Goal: Use online tool/utility: Utilize a website feature to perform a specific function

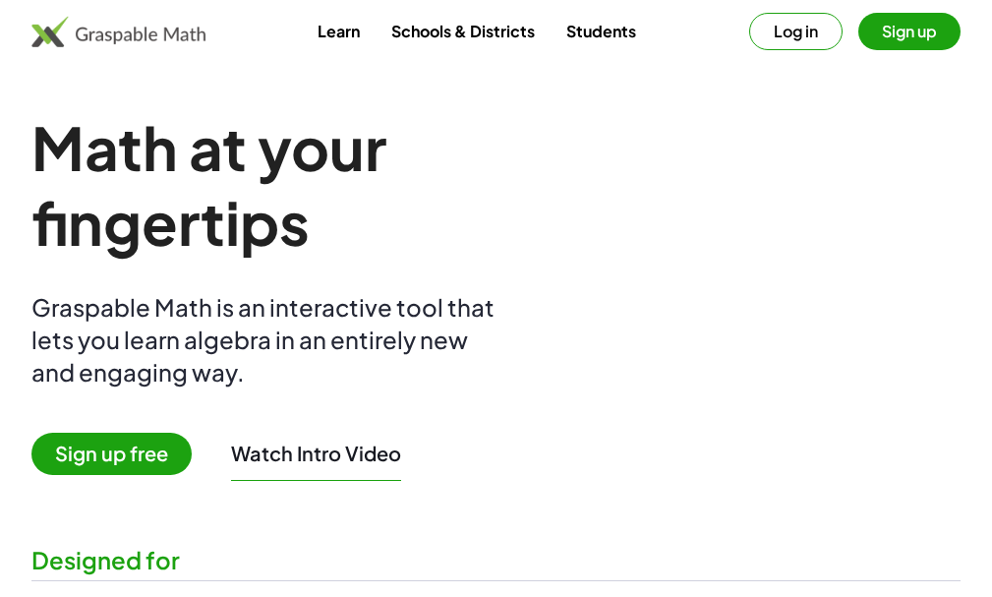
click at [887, 32] on button "Sign up" at bounding box center [909, 31] width 102 height 37
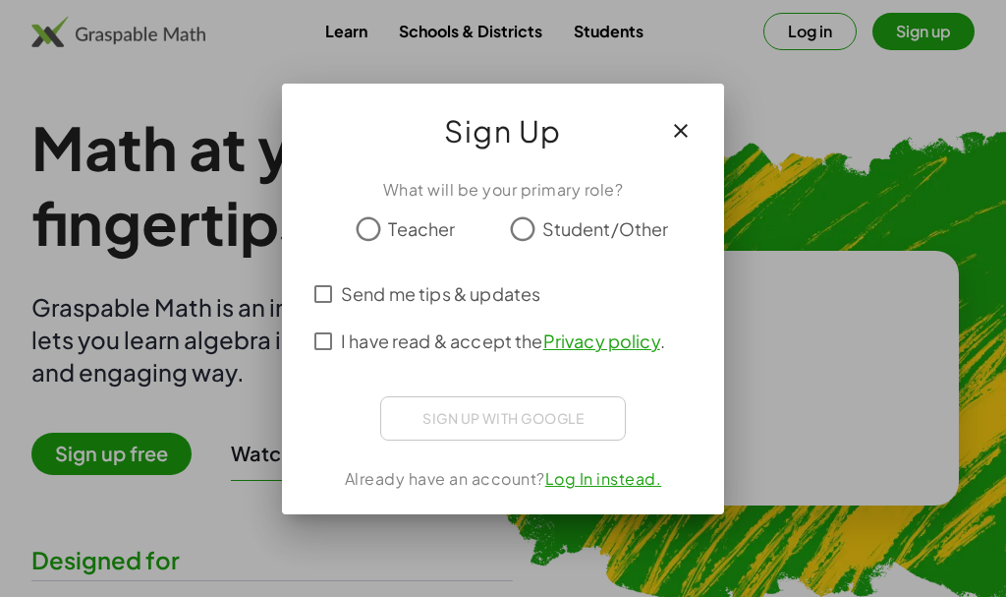
click at [691, 135] on icon "button" at bounding box center [681, 131] width 24 height 24
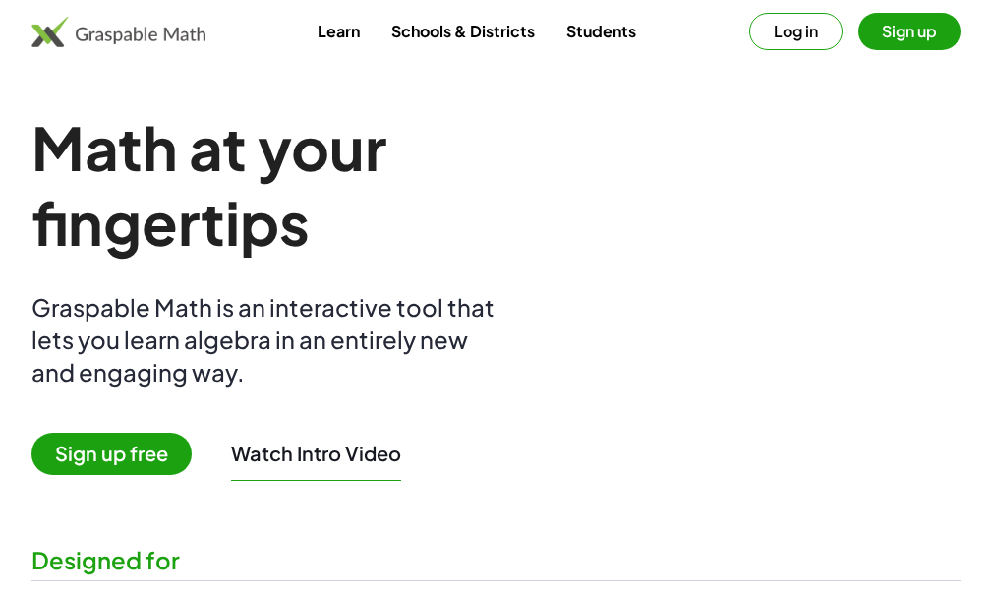
click at [793, 44] on button "Log in" at bounding box center [795, 31] width 93 height 37
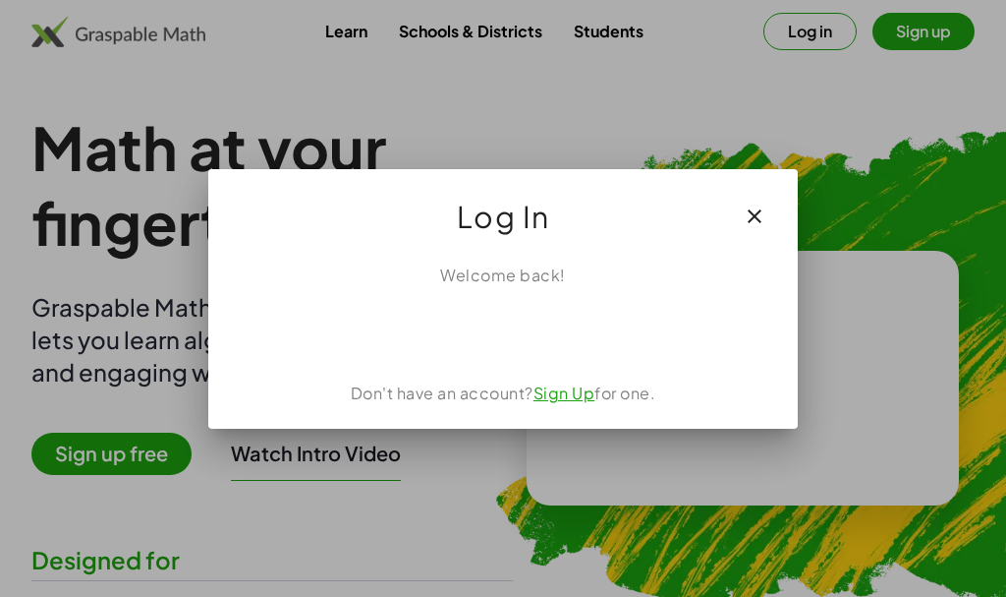
click at [562, 395] on link "Sign Up" at bounding box center [565, 392] width 62 height 21
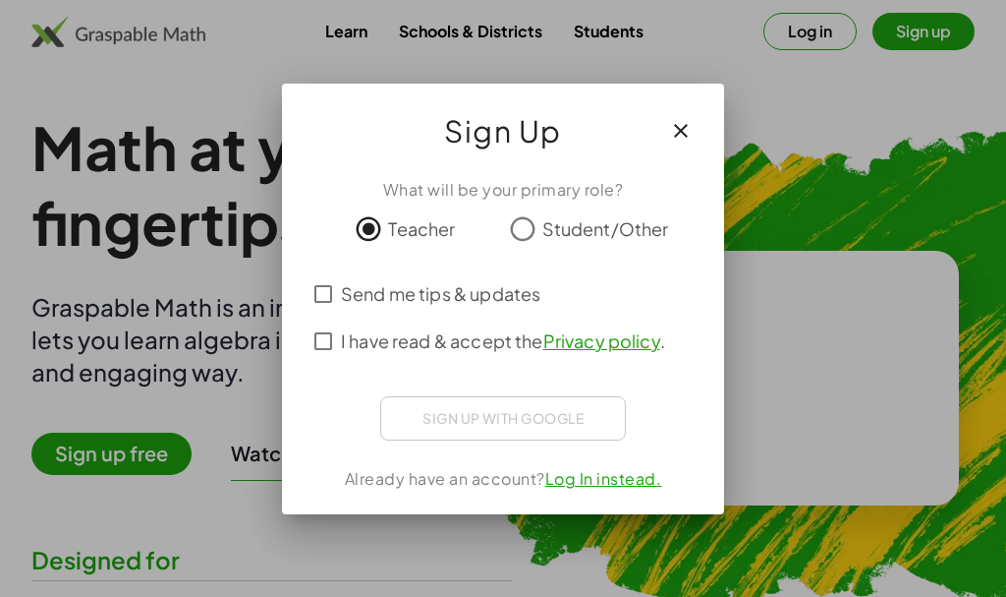
drag, startPoint x: 365, startPoint y: 292, endPoint x: 363, endPoint y: 307, distance: 14.9
click at [364, 294] on span "Send me tips & updates" at bounding box center [440, 293] width 199 height 27
click at [356, 342] on span "I have read & accept the Privacy policy ." at bounding box center [503, 340] width 324 height 27
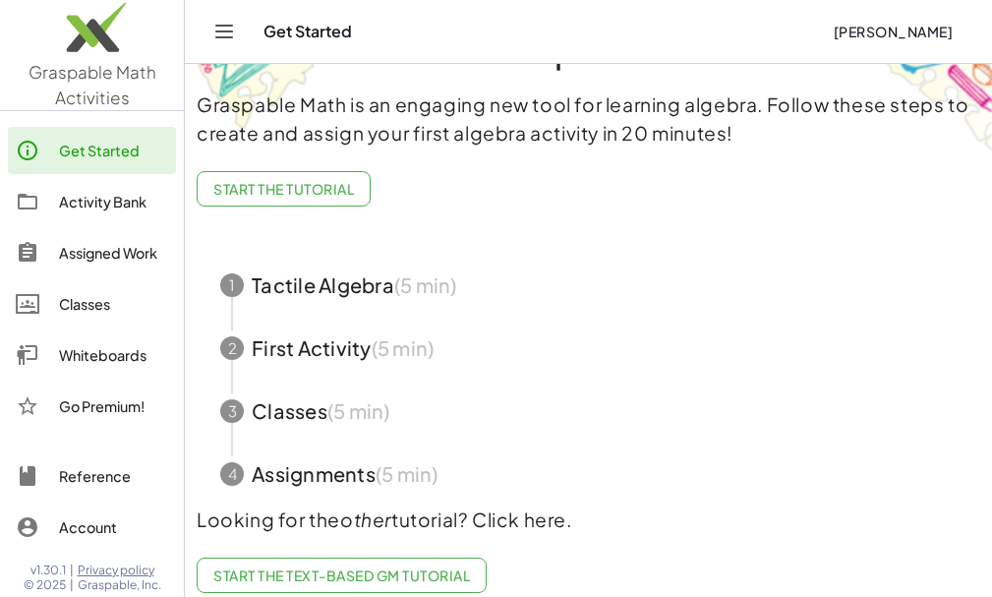
scroll to position [124, 0]
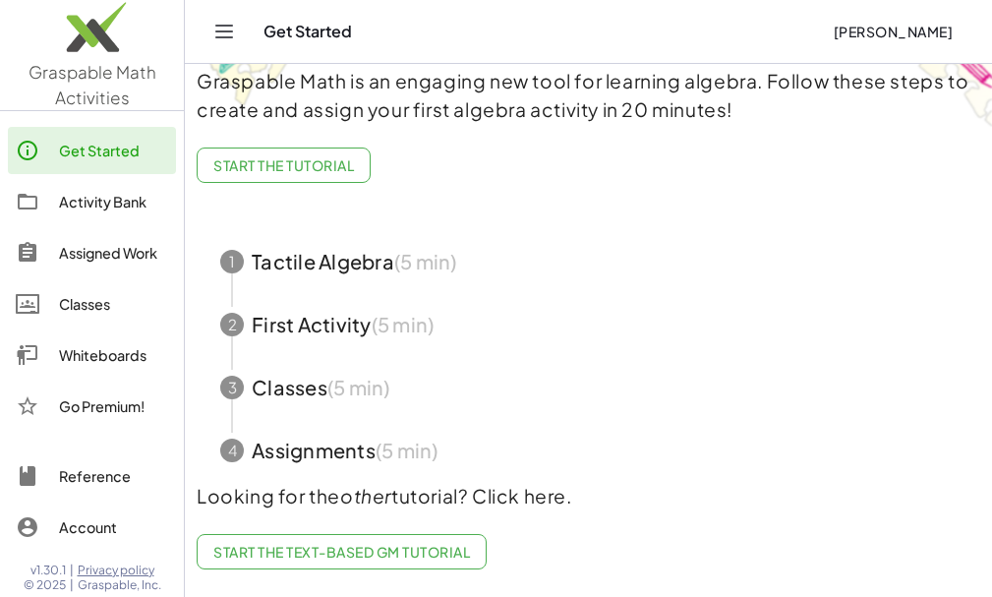
click at [117, 315] on link "Classes" at bounding box center [92, 303] width 168 height 47
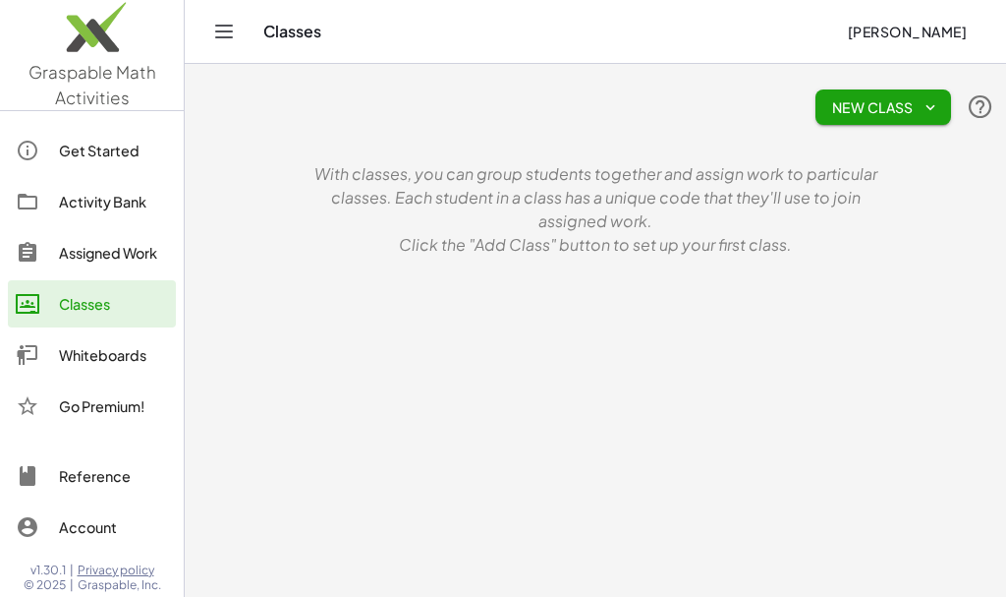
click at [117, 355] on div "Whiteboards" at bounding box center [113, 355] width 109 height 24
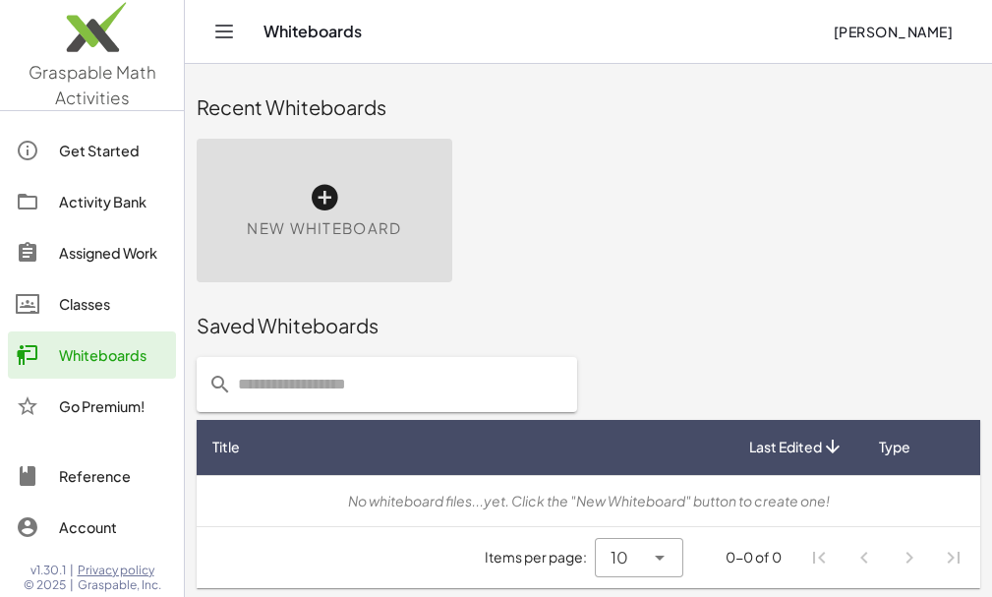
click at [286, 189] on div "New Whiteboard" at bounding box center [325, 210] width 256 height 143
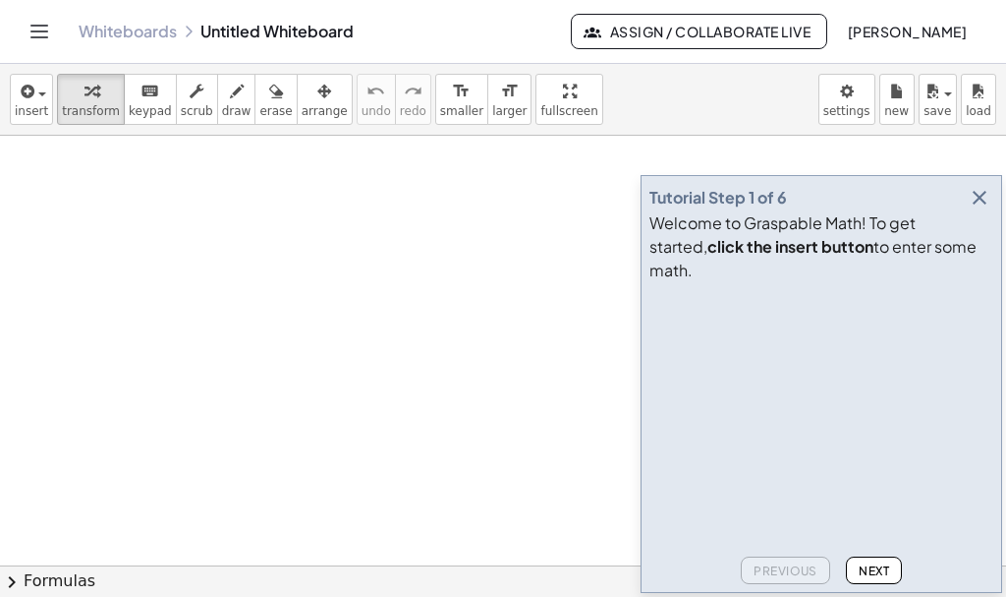
click at [989, 209] on icon "button" at bounding box center [980, 198] width 24 height 24
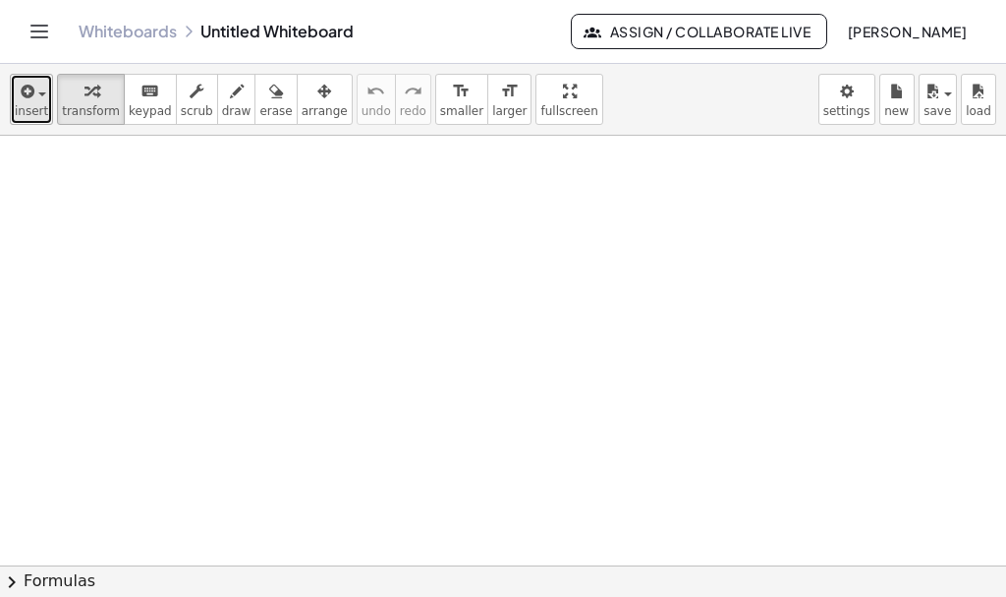
click at [20, 109] on span "insert" at bounding box center [31, 111] width 33 height 14
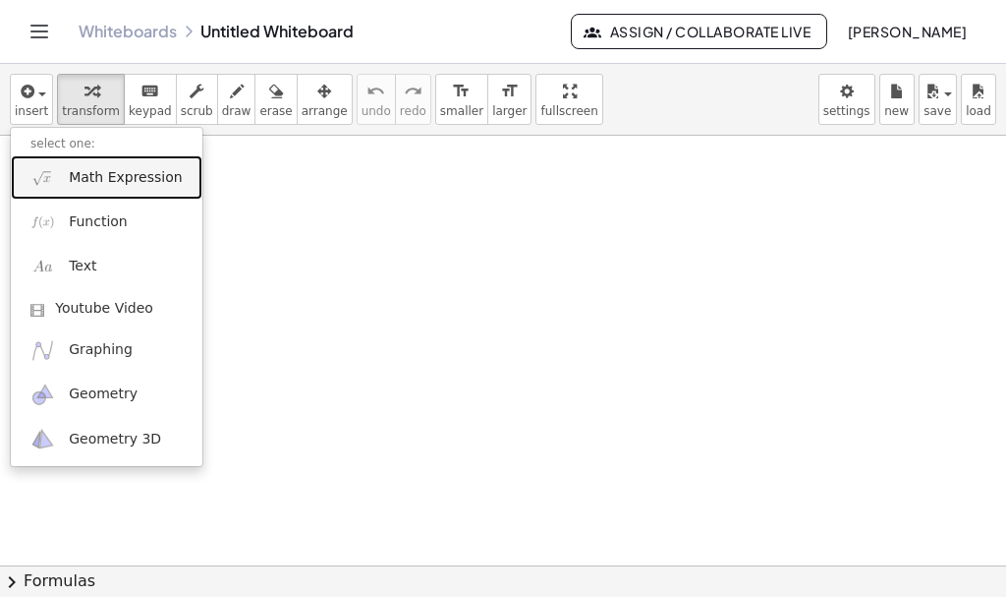
click at [129, 194] on link "Math Expression" at bounding box center [107, 177] width 192 height 44
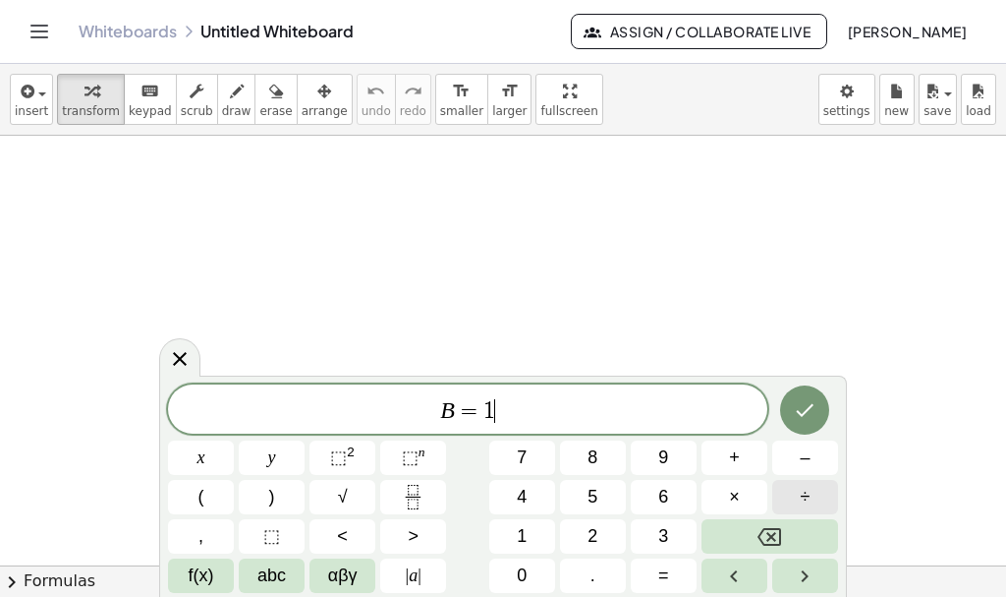
click at [799, 494] on button "÷" at bounding box center [805, 497] width 66 height 34
click at [431, 489] on button "Fraction" at bounding box center [413, 497] width 66 height 34
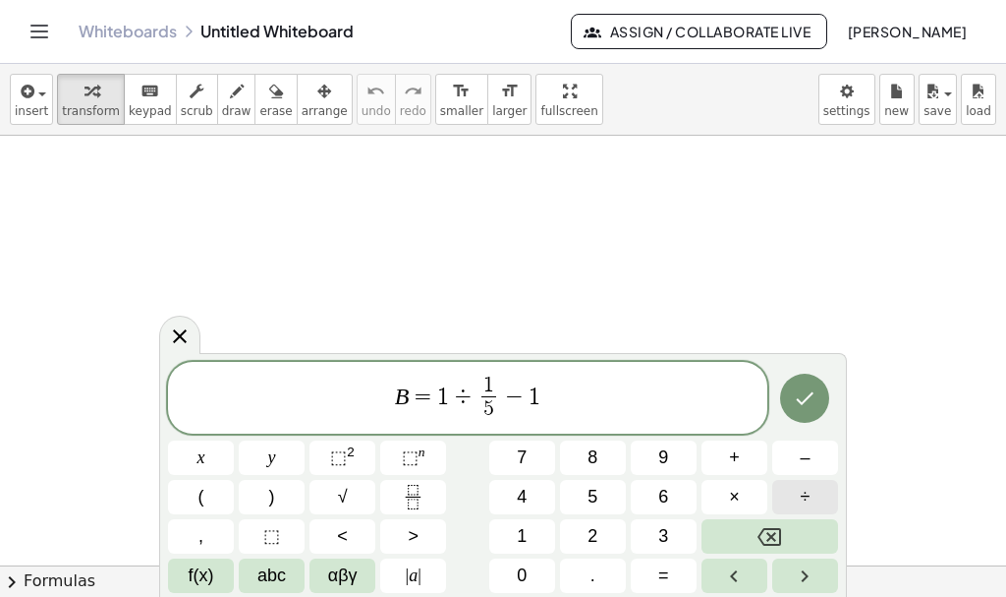
click at [810, 497] on span "÷" at bounding box center [806, 496] width 10 height 27
click at [402, 489] on icon "Fraction" at bounding box center [413, 496] width 25 height 25
click at [414, 402] on span "1" at bounding box center [418, 396] width 12 height 24
click at [196, 502] on button "(" at bounding box center [201, 497] width 66 height 34
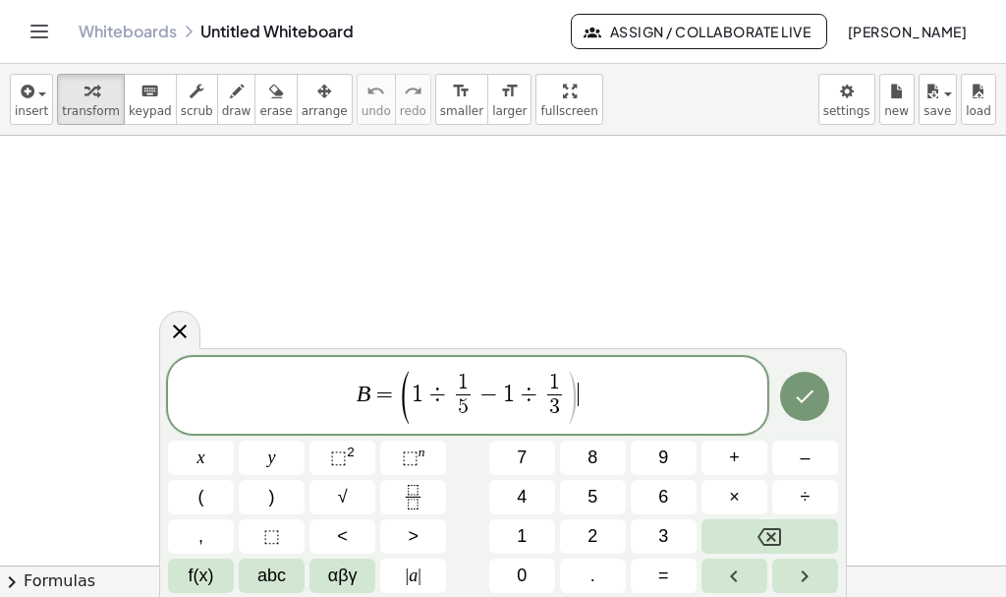
click at [579, 392] on span ")" at bounding box center [572, 398] width 15 height 58
click at [214, 496] on button "(" at bounding box center [201, 497] width 66 height 34
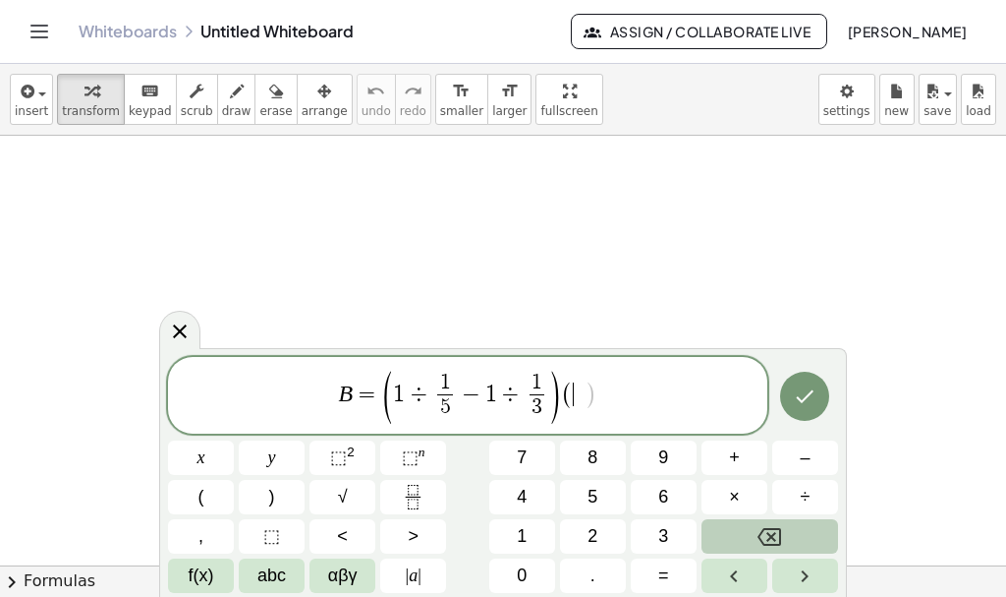
click at [788, 534] on button "Backspace" at bounding box center [770, 536] width 137 height 34
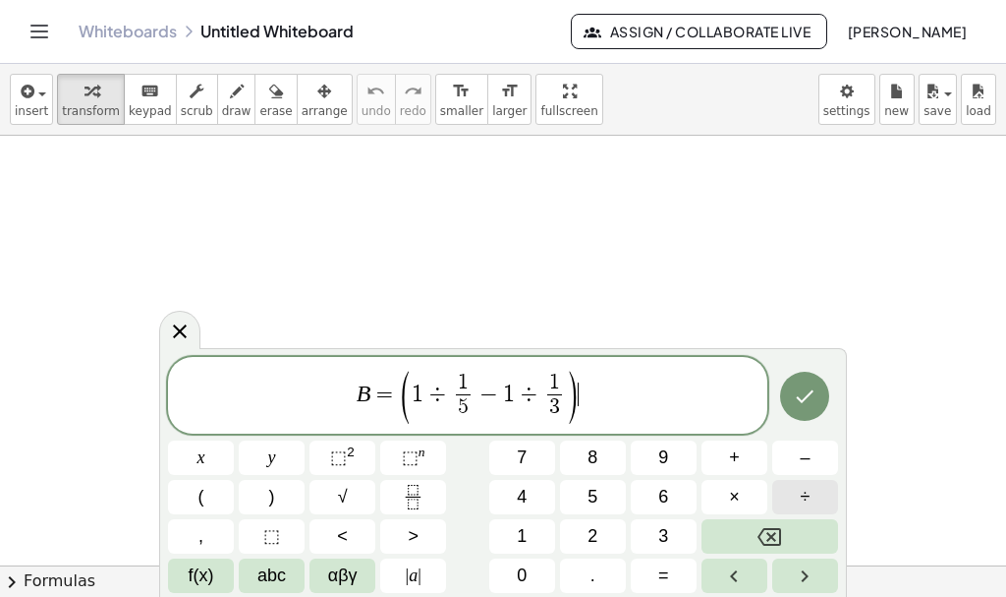
click at [807, 503] on span "÷" at bounding box center [806, 496] width 10 height 27
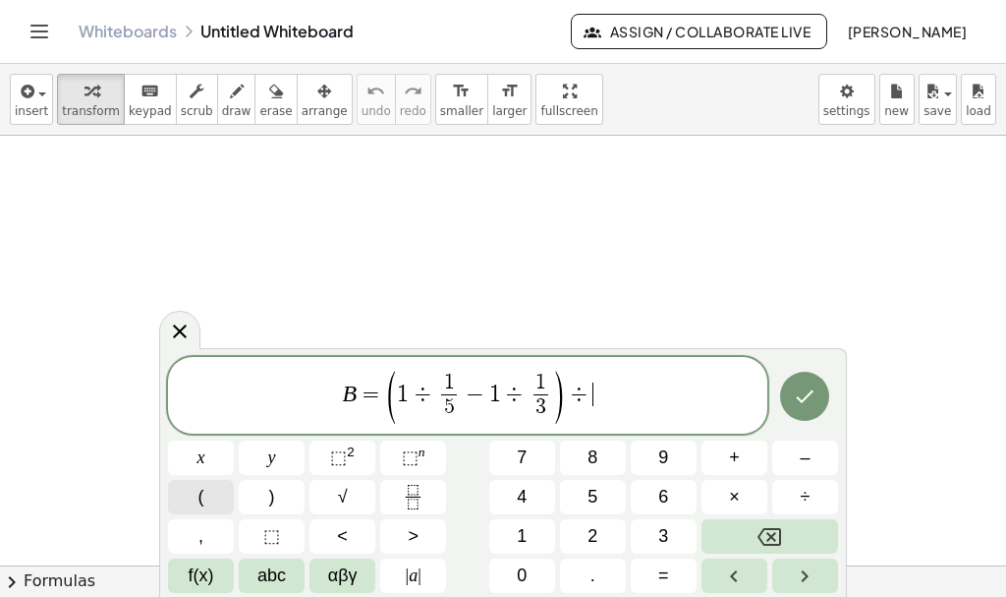
click at [224, 496] on button "(" at bounding box center [201, 497] width 66 height 34
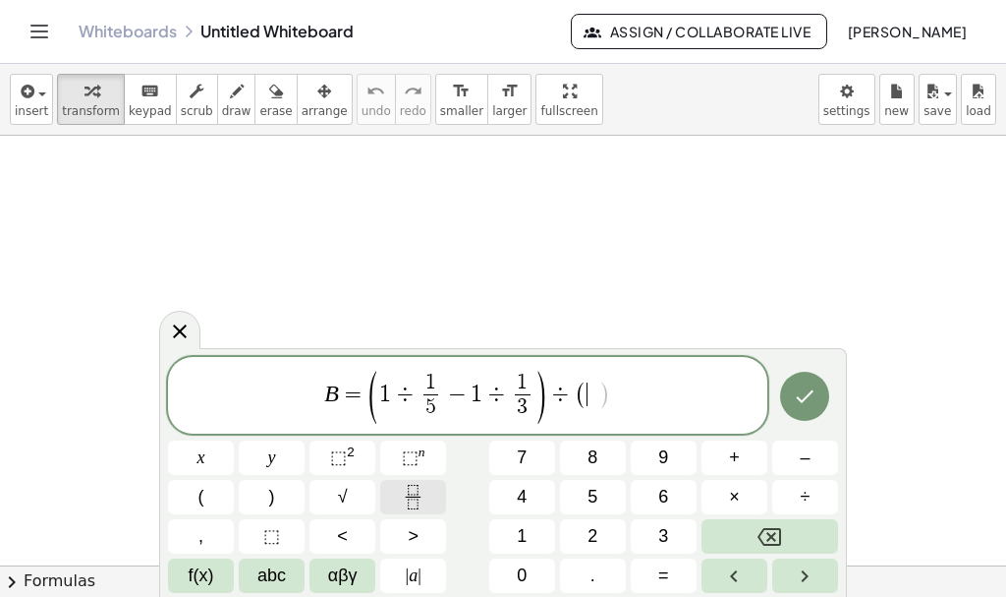
click at [412, 508] on icon "Fraction" at bounding box center [413, 503] width 10 height 10
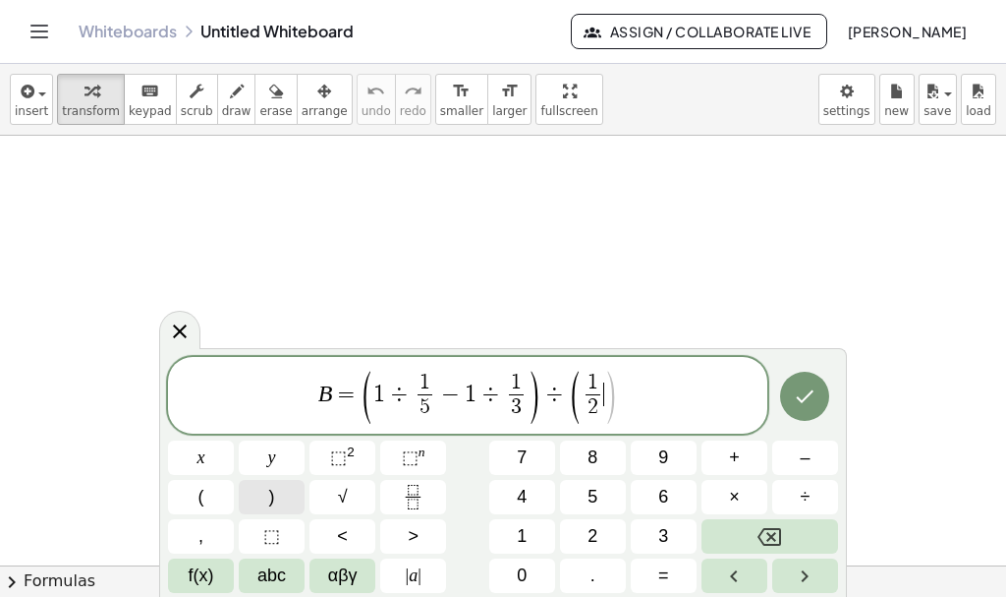
click at [273, 500] on span ")" at bounding box center [272, 496] width 6 height 27
click at [342, 462] on span "⬚" at bounding box center [338, 457] width 17 height 20
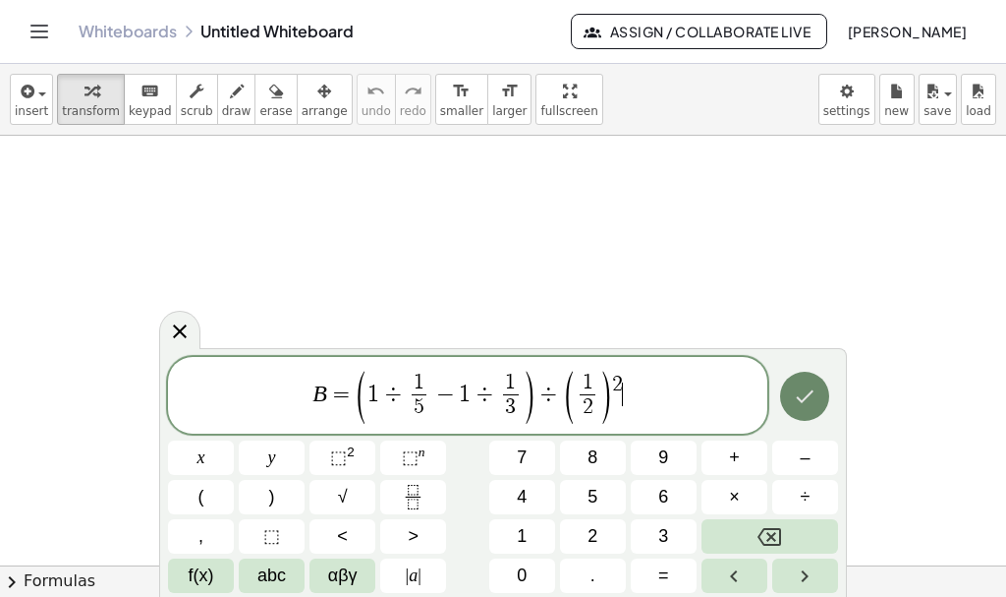
click at [811, 412] on button "Done" at bounding box center [804, 395] width 49 height 49
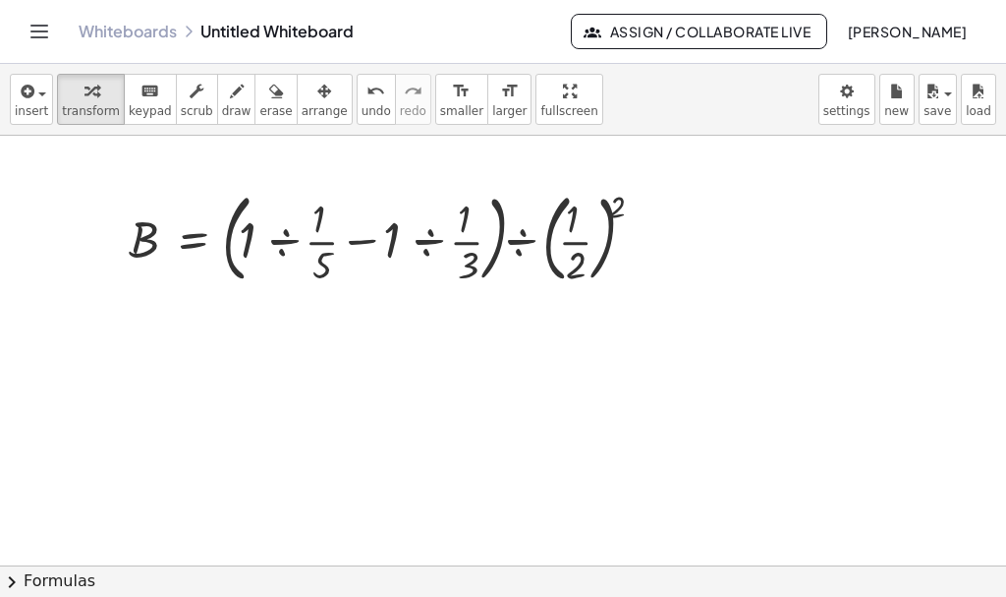
click at [690, 387] on div at bounding box center [503, 565] width 1006 height 859
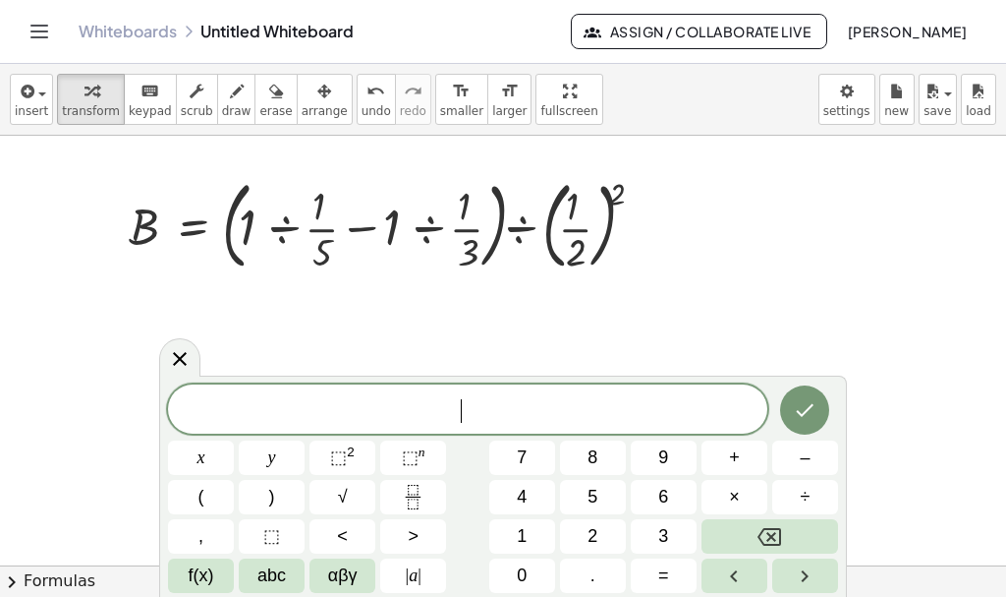
scroll to position [4, 0]
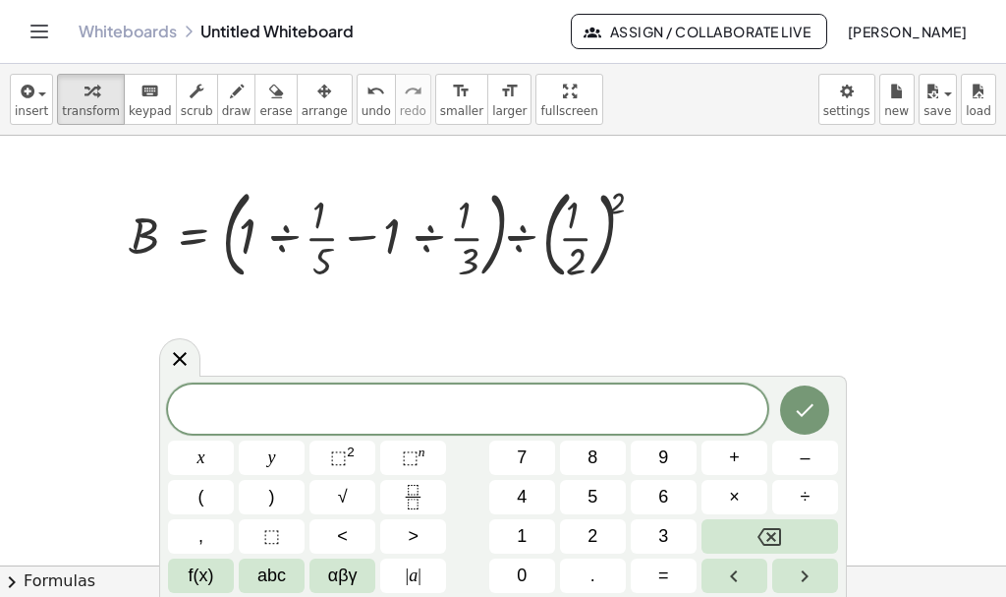
click at [795, 351] on div at bounding box center [503, 561] width 1006 height 859
